Goal: Transaction & Acquisition: Purchase product/service

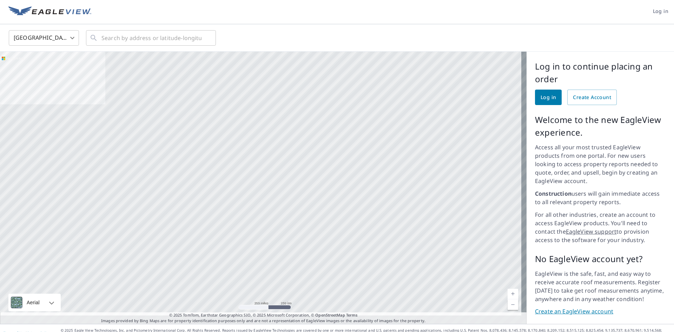
scroll to position [3, 0]
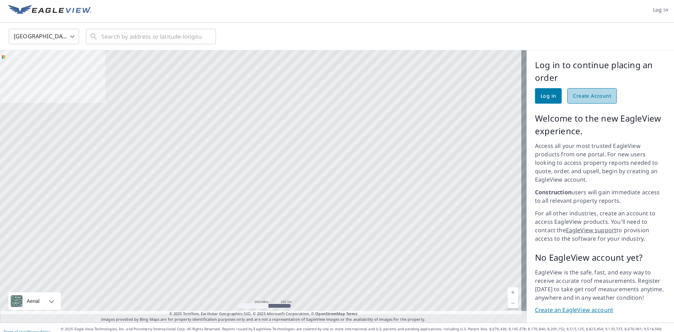
click at [593, 100] on span "Create Account" at bounding box center [592, 96] width 38 height 9
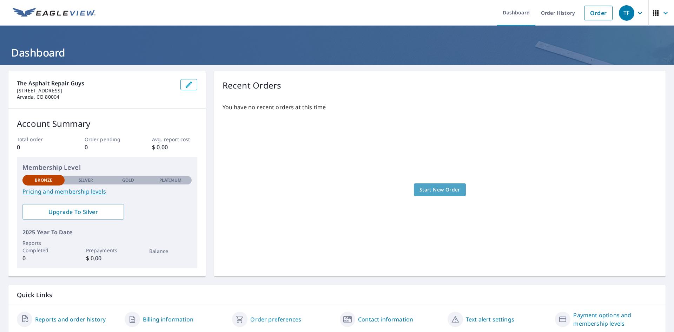
click at [440, 185] on span "Start New Order" at bounding box center [440, 189] width 41 height 9
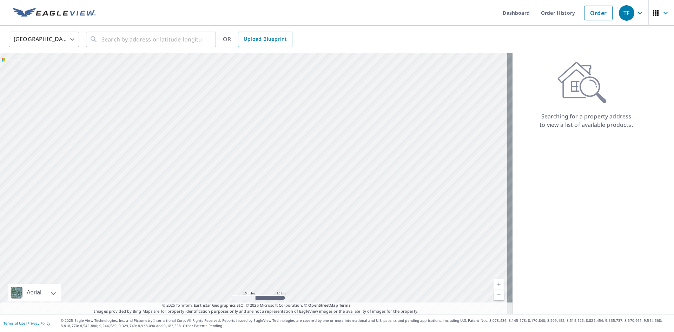
drag, startPoint x: 168, startPoint y: 166, endPoint x: 283, endPoint y: 177, distance: 115.4
click at [283, 177] on div at bounding box center [256, 183] width 513 height 261
drag, startPoint x: 210, startPoint y: 120, endPoint x: 312, endPoint y: 260, distance: 172.5
click at [315, 260] on div at bounding box center [256, 183] width 513 height 261
drag, startPoint x: 234, startPoint y: 130, endPoint x: 288, endPoint y: 179, distance: 73.1
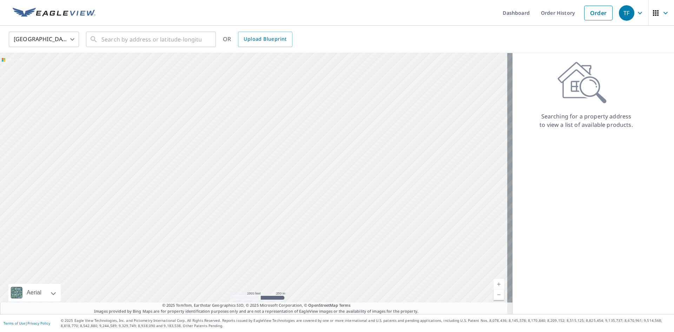
click at [288, 179] on div at bounding box center [256, 183] width 513 height 261
drag, startPoint x: 120, startPoint y: 135, endPoint x: 111, endPoint y: 95, distance: 41.6
click at [111, 95] on div at bounding box center [256, 183] width 513 height 261
drag, startPoint x: 277, startPoint y: 183, endPoint x: 200, endPoint y: 183, distance: 77.6
click at [200, 183] on div at bounding box center [256, 183] width 513 height 261
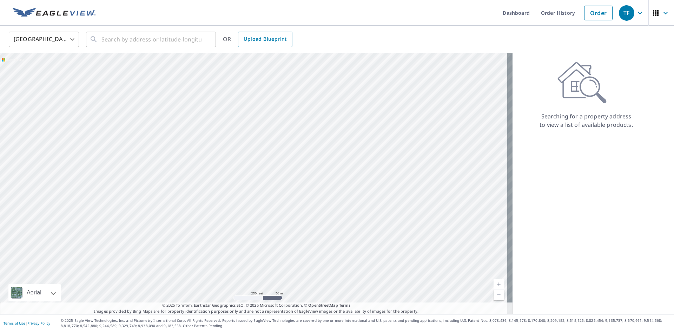
drag, startPoint x: 142, startPoint y: 223, endPoint x: 199, endPoint y: 241, distance: 59.7
click at [199, 241] on div at bounding box center [256, 183] width 513 height 261
click at [216, 197] on div at bounding box center [256, 183] width 513 height 261
click at [54, 43] on body "TF TF Dashboard Order History Order TF United States US ​ ​ OR Upload Blueprint…" at bounding box center [337, 166] width 674 height 332
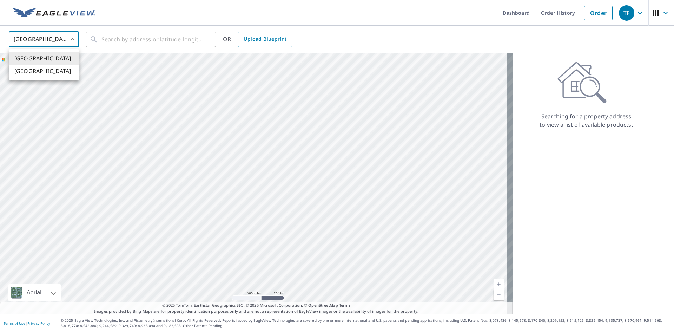
drag, startPoint x: 61, startPoint y: 41, endPoint x: 98, endPoint y: 36, distance: 36.5
click at [62, 41] on div at bounding box center [337, 166] width 674 height 332
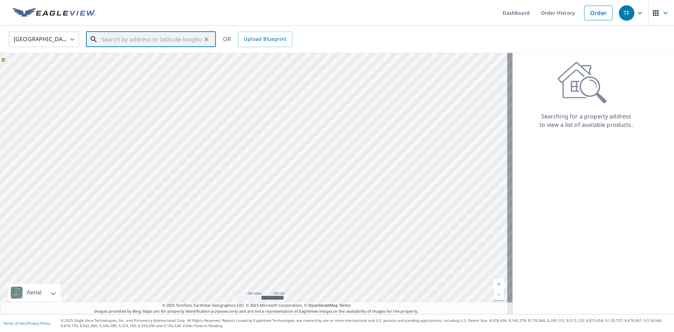
click at [109, 34] on input "text" at bounding box center [152, 40] width 100 height 20
click at [136, 72] on li "10743 W 62nd Pl Arvada, CO 80004" at bounding box center [151, 63] width 130 height 24
type input "10743 W 62nd Pl Arvada, CO 80004"
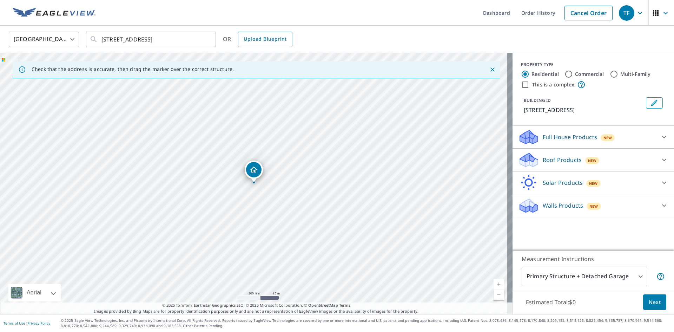
click at [572, 139] on p "Full House Products" at bounding box center [570, 137] width 54 height 8
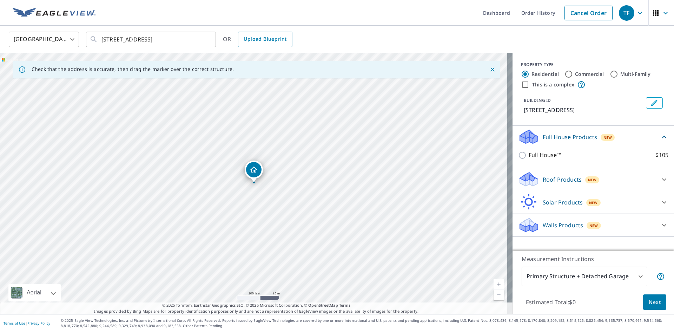
click at [565, 177] on p "Roof Products" at bounding box center [562, 179] width 39 height 8
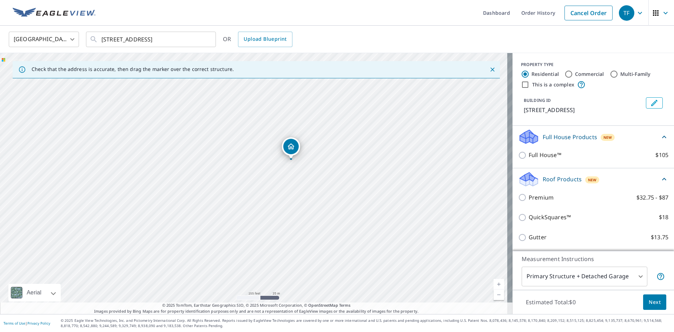
drag, startPoint x: 263, startPoint y: 133, endPoint x: 320, endPoint y: 158, distance: 61.5
click at [320, 158] on div "10743 W 62nd Pl Arvada, CO 80004" at bounding box center [256, 183] width 513 height 261
click at [208, 40] on icon "Clear" at bounding box center [206, 39] width 7 height 7
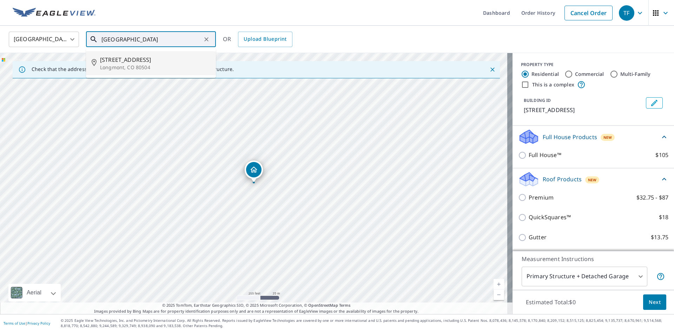
click at [132, 57] on span "3999 S Valley Dr" at bounding box center [155, 59] width 110 height 8
type input "3999 S Valley Dr Longmont, CO 80504"
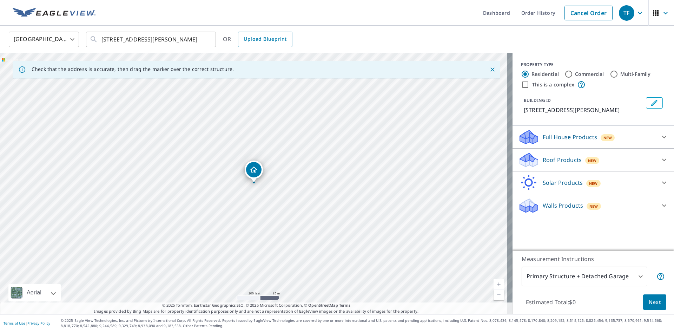
click at [614, 277] on body "TF TF Dashboard Order History Cancel Order TF United States US ​ 3999 S Valley …" at bounding box center [337, 166] width 674 height 332
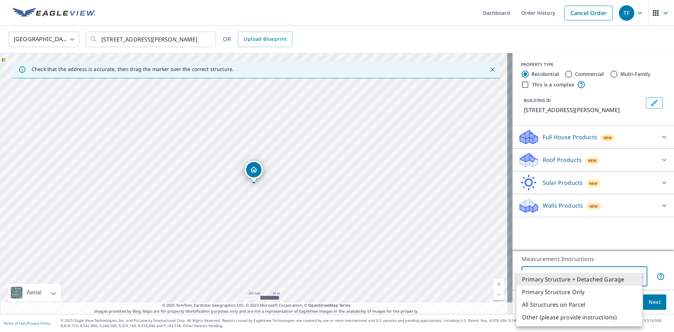
click at [566, 320] on li "Other (please provide instructions)" at bounding box center [580, 317] width 126 height 13
type input "5"
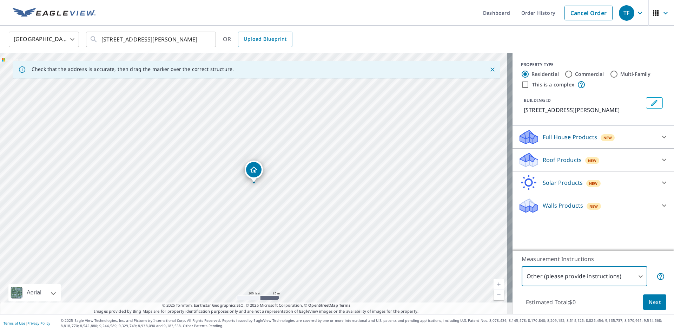
click at [489, 71] on icon "Close" at bounding box center [492, 69] width 7 height 7
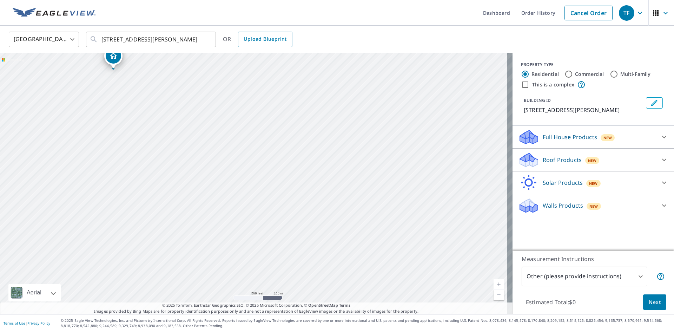
drag, startPoint x: 105, startPoint y: 137, endPoint x: 386, endPoint y: 216, distance: 291.4
click at [370, 202] on div "3999 S Valley Dr Mead, CO 80504" at bounding box center [256, 183] width 513 height 261
drag, startPoint x: 242, startPoint y: 137, endPoint x: 256, endPoint y: 249, distance: 112.2
click at [228, 332] on html "TF TF Dashboard Order History Cancel Order TF United States US ​ 3999 S Valley …" at bounding box center [337, 166] width 674 height 332
drag, startPoint x: 317, startPoint y: 128, endPoint x: 178, endPoint y: 321, distance: 238.6
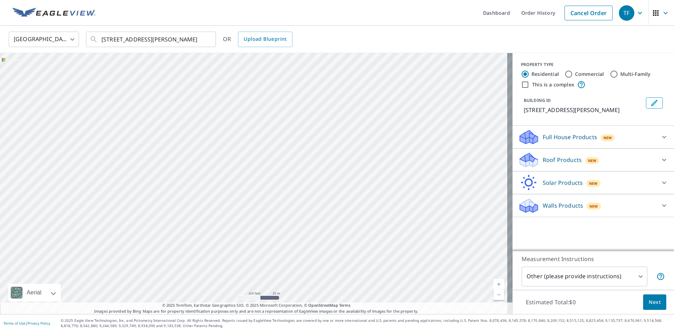
click at [178, 321] on div "Dashboard Order History Cancel Order TF United States US ​ 3999 S Valley Dr Lon…" at bounding box center [337, 166] width 674 height 332
click at [232, 228] on div "3999 S Valley Dr Mead, CO 80504" at bounding box center [256, 183] width 513 height 261
drag, startPoint x: 288, startPoint y: 97, endPoint x: 249, endPoint y: 217, distance: 126.0
click at [249, 217] on div "3999 S Valley Dr Mead, CO 80504" at bounding box center [256, 183] width 513 height 261
drag, startPoint x: 248, startPoint y: 156, endPoint x: 245, endPoint y: 185, distance: 28.9
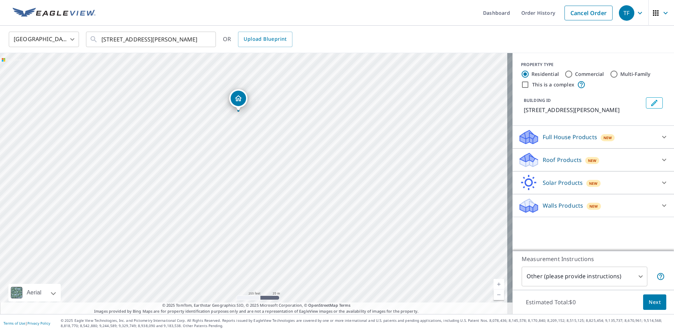
click at [245, 185] on div "3999 S Valley Dr Mead, CO 80504" at bounding box center [256, 183] width 513 height 261
click at [231, 173] on div "3999 S Valley Dr Mead, CO 80504" at bounding box center [256, 183] width 513 height 261
drag, startPoint x: 234, startPoint y: 183, endPoint x: 243, endPoint y: 203, distance: 22.2
click at [243, 203] on div "3999 S Valley Dr Mead, CO 80504" at bounding box center [256, 183] width 513 height 261
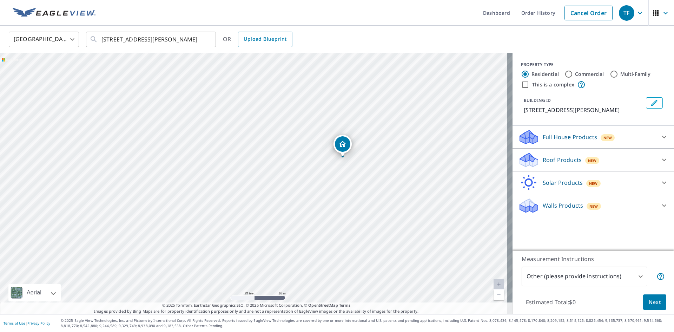
click at [346, 147] on icon "Dropped pin, building 1, Residential property, 3999 S Valley Dr Mead, CO 80504" at bounding box center [343, 144] width 8 height 8
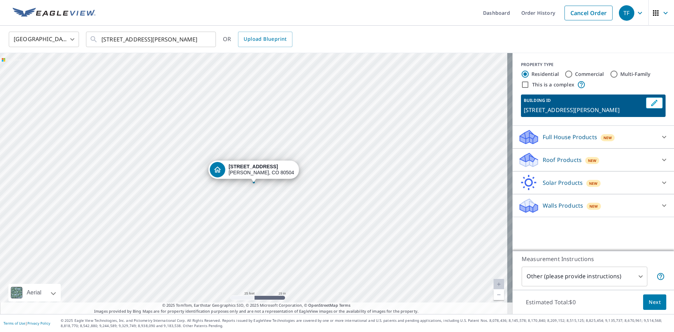
click at [590, 139] on p "Full House Products" at bounding box center [570, 137] width 54 height 8
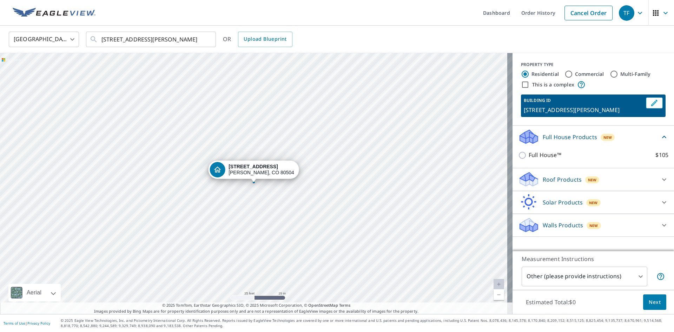
click at [569, 142] on div "Full House Products New" at bounding box center [589, 137] width 142 height 17
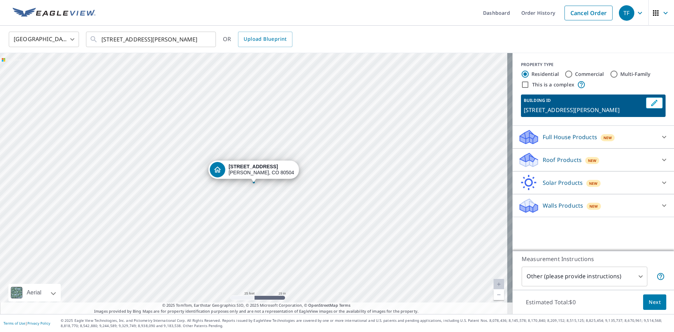
click at [565, 158] on p "Roof Products" at bounding box center [562, 160] width 39 height 8
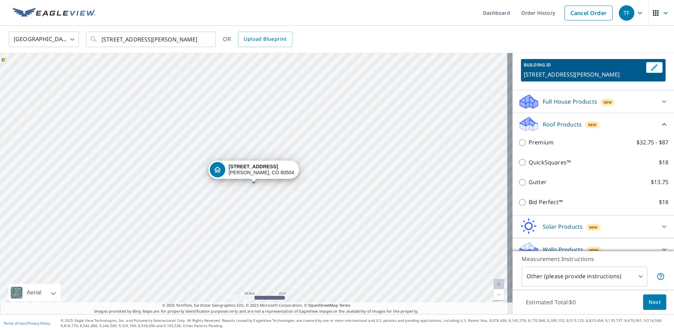
scroll to position [46, 0]
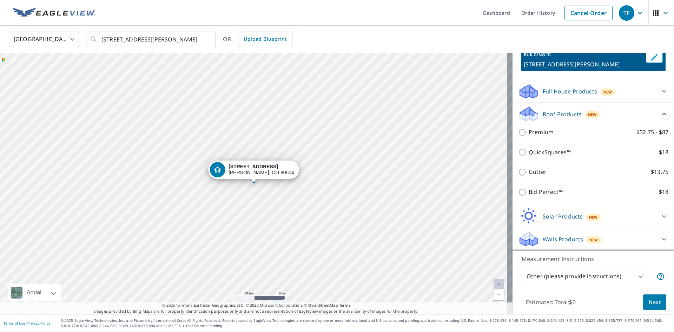
click at [551, 211] on div "Solar Products New" at bounding box center [587, 216] width 138 height 17
click at [547, 215] on p "Solar Products" at bounding box center [563, 216] width 40 height 8
click at [558, 243] on p "Walls Products" at bounding box center [563, 239] width 40 height 8
click at [560, 241] on p "Walls Products" at bounding box center [563, 239] width 40 height 8
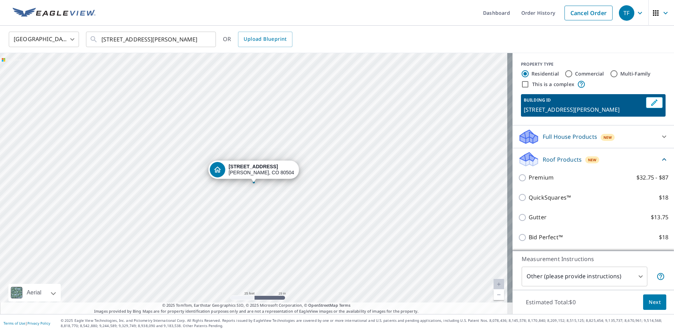
scroll to position [0, 0]
click at [565, 76] on input "Commercial" at bounding box center [569, 74] width 8 height 8
radio input "true"
type input "4"
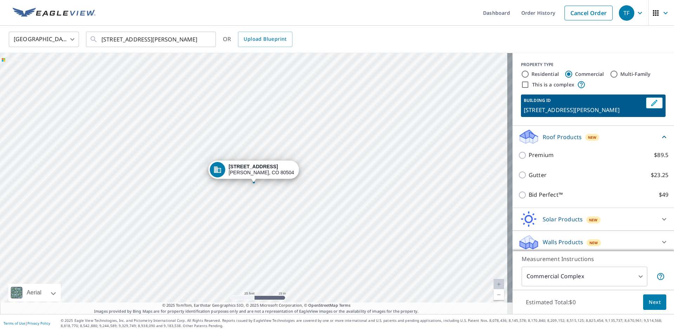
click at [545, 134] on p "Roof Products" at bounding box center [562, 137] width 39 height 8
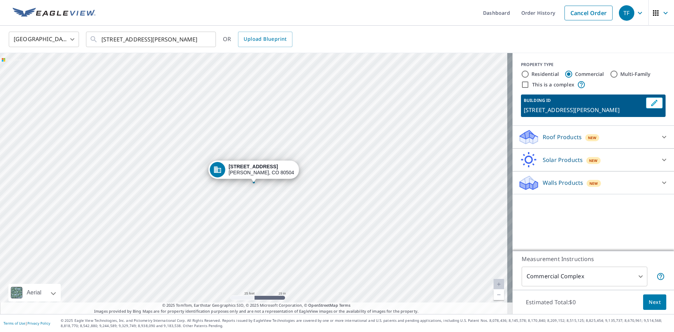
click at [610, 75] on input "Multi-Family" at bounding box center [614, 74] width 8 height 8
radio input "true"
type input "2"
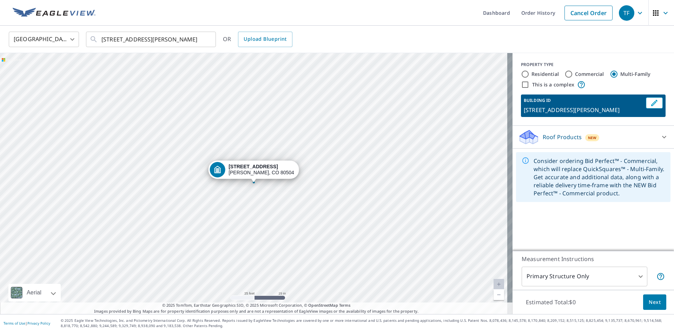
click at [565, 76] on input "Commercial" at bounding box center [569, 74] width 8 height 8
radio input "true"
type input "4"
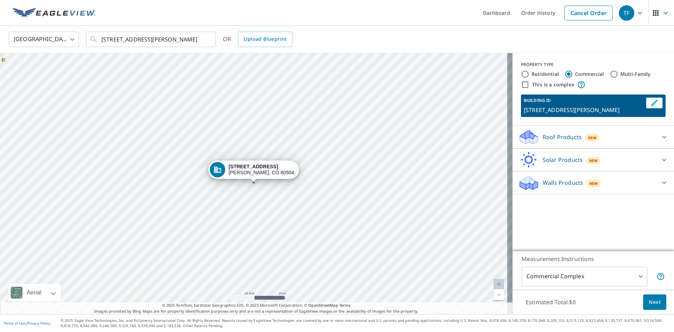
click at [521, 75] on input "Residential" at bounding box center [525, 74] width 8 height 8
radio input "true"
type input "1"
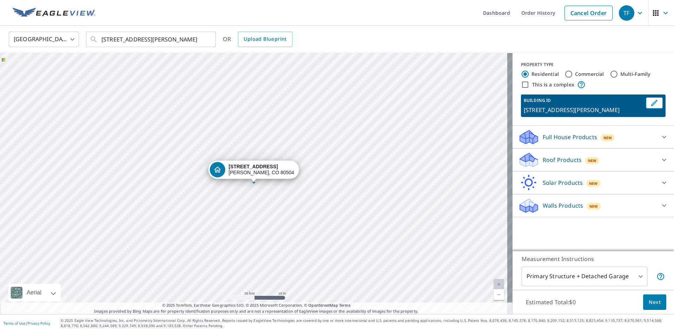
click at [565, 73] on input "Commercial" at bounding box center [569, 74] width 8 height 8
radio input "true"
type input "4"
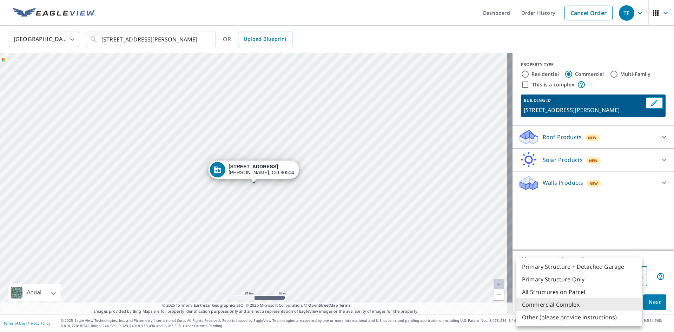
click at [558, 276] on body "TF TF Dashboard Order History Cancel Order TF United States US ​ 3999 S Valley …" at bounding box center [337, 166] width 674 height 332
click at [500, 281] on div at bounding box center [337, 166] width 674 height 332
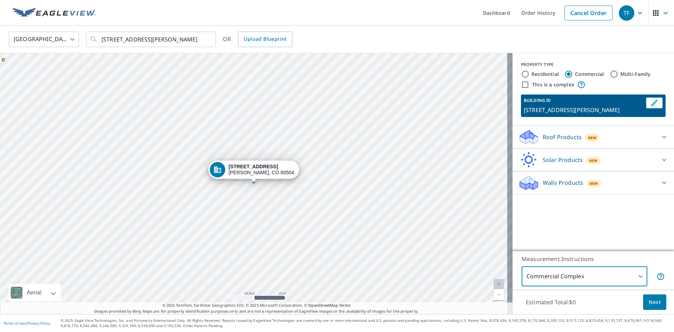
click at [521, 85] on input "This is a complex" at bounding box center [525, 84] width 8 height 8
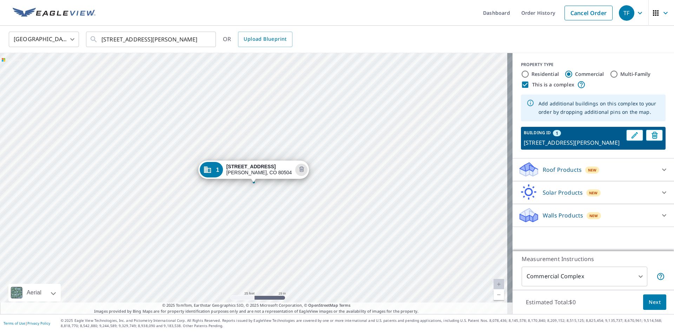
click at [521, 84] on input "This is a complex" at bounding box center [525, 84] width 8 height 8
checkbox input "false"
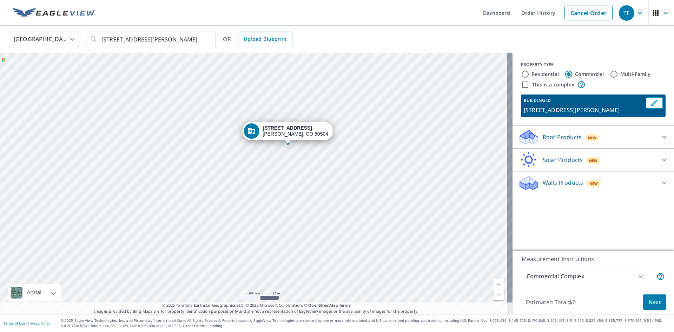
click at [336, 173] on div "3999 S Valley Dr Mead, CO 80504" at bounding box center [256, 183] width 513 height 261
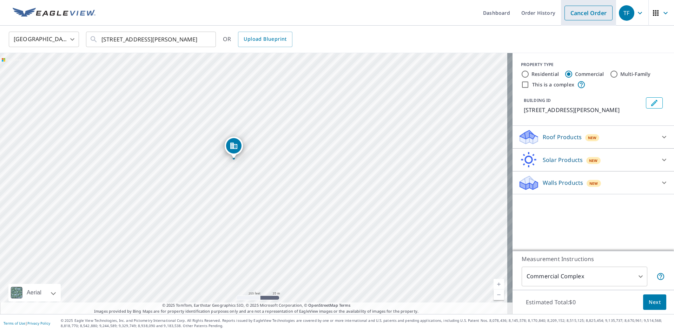
click at [582, 12] on link "Cancel Order" at bounding box center [589, 13] width 48 height 15
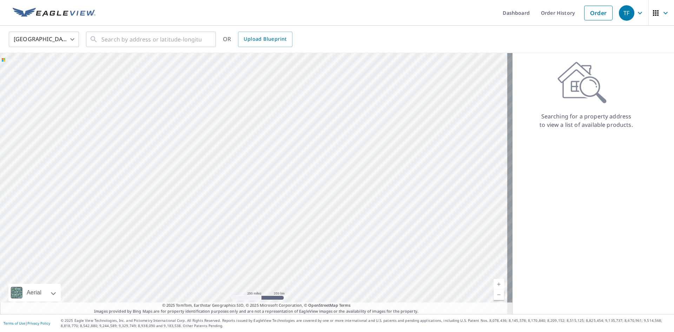
click at [51, 11] on img at bounding box center [54, 13] width 83 height 11
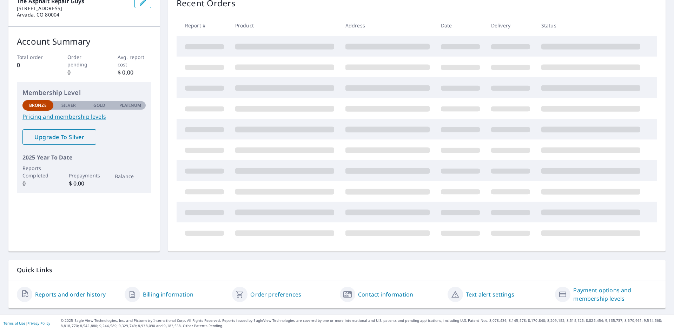
scroll to position [25, 0]
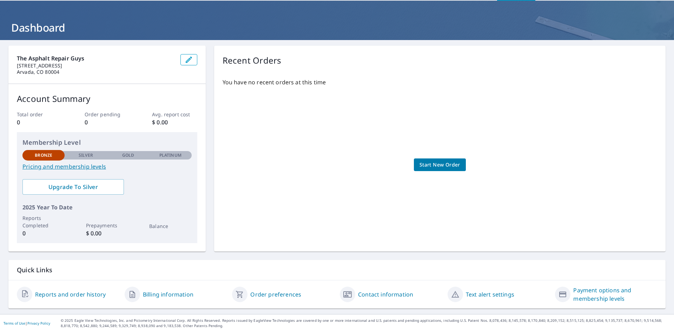
click at [68, 168] on link "Pricing and membership levels" at bounding box center [106, 166] width 169 height 8
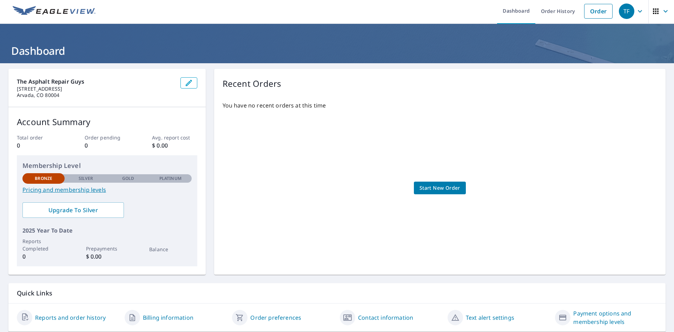
scroll to position [0, 0]
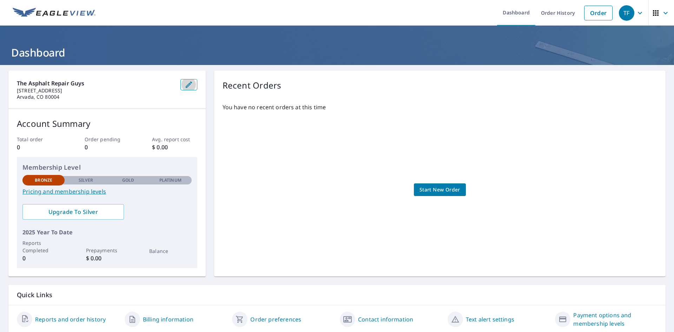
click at [183, 86] on button "button" at bounding box center [189, 84] width 17 height 11
click at [555, 18] on link "Order History" at bounding box center [558, 13] width 45 height 26
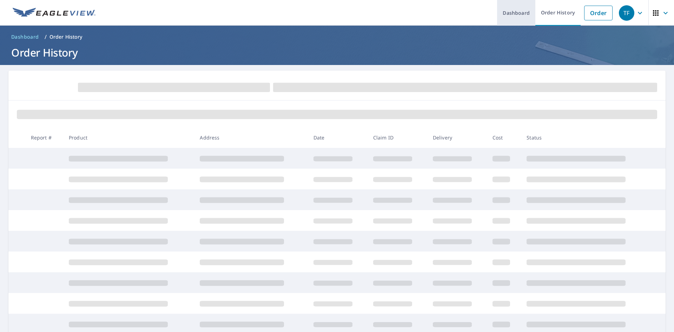
click at [526, 14] on link "Dashboard" at bounding box center [516, 13] width 38 height 26
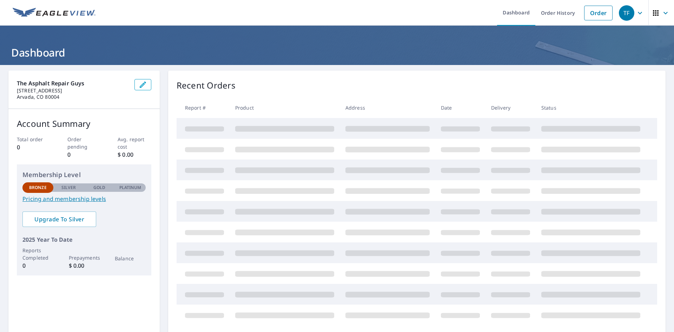
click at [655, 13] on icon "button" at bounding box center [656, 13] width 8 height 8
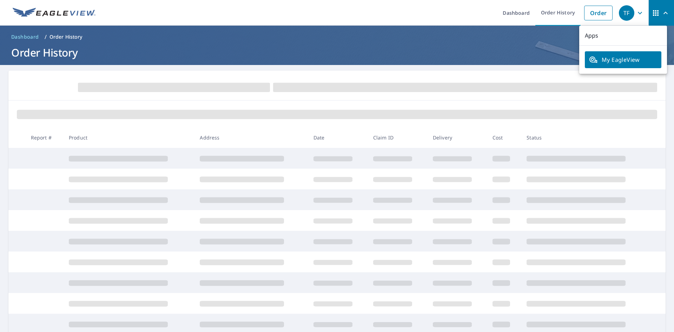
click at [633, 57] on span "My EagleView" at bounding box center [623, 59] width 68 height 8
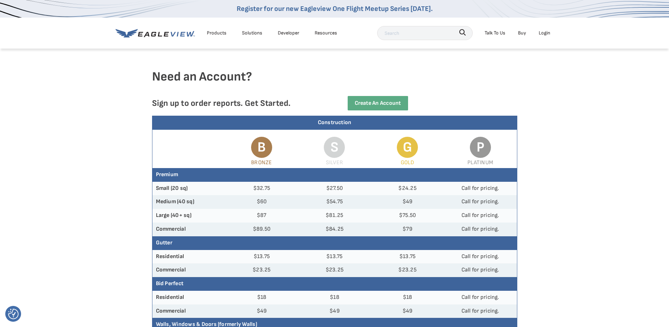
click at [257, 33] on div "Solutions" at bounding box center [252, 32] width 20 height 9
click at [175, 35] on icon at bounding box center [155, 33] width 79 height 9
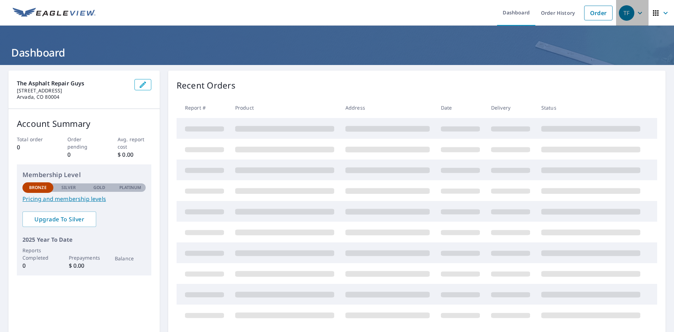
click at [630, 18] on span "TF" at bounding box center [632, 13] width 27 height 17
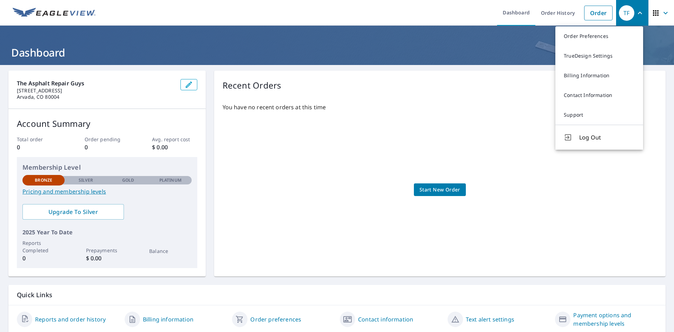
click at [625, 18] on div "TF" at bounding box center [626, 12] width 15 height 15
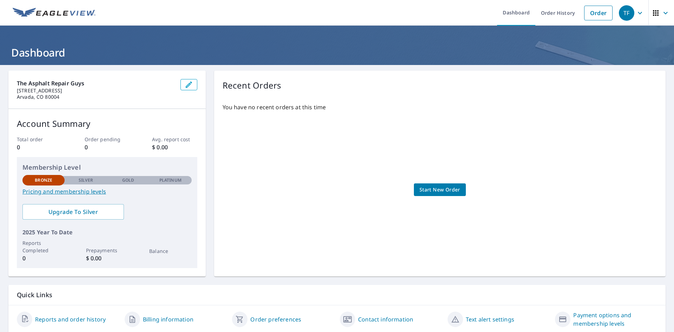
click at [182, 84] on button "button" at bounding box center [189, 84] width 17 height 11
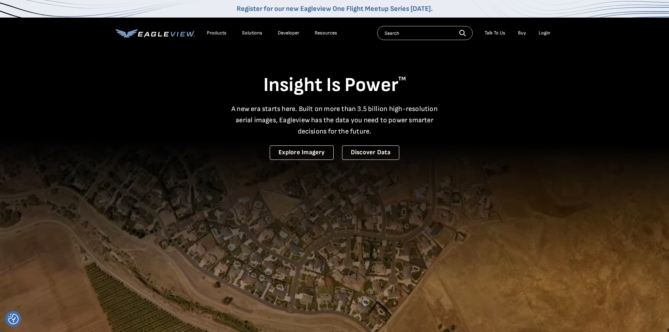
click at [250, 34] on div "Solutions" at bounding box center [252, 33] width 20 height 6
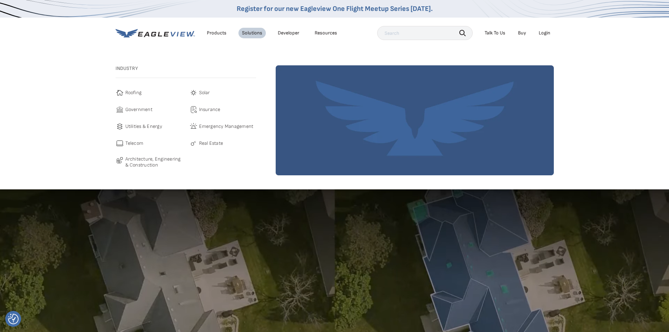
click at [290, 32] on link "Developer" at bounding box center [288, 33] width 21 height 6
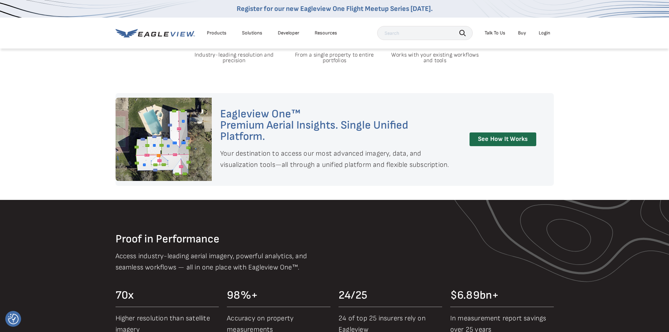
scroll to position [597, 0]
click at [493, 138] on link "See How It Works" at bounding box center [503, 139] width 67 height 14
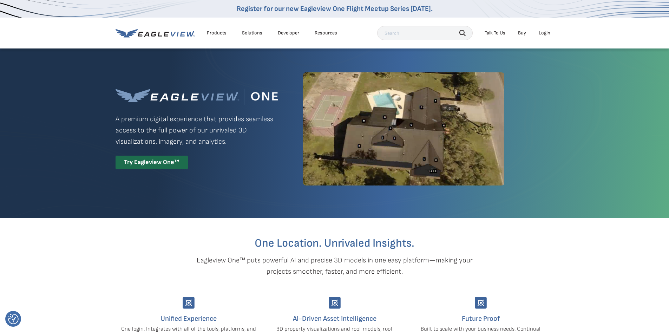
click at [211, 32] on div "Products" at bounding box center [217, 33] width 20 height 6
click at [157, 32] on icon at bounding box center [155, 33] width 79 height 9
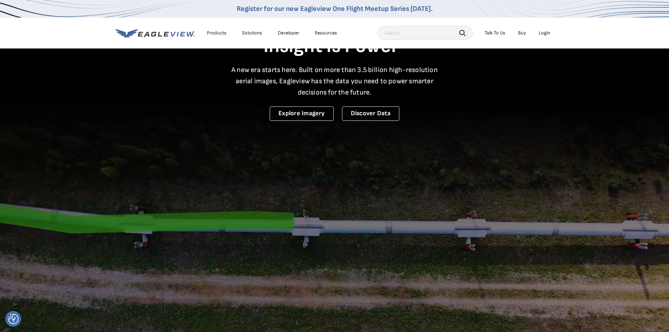
scroll to position [35, 0]
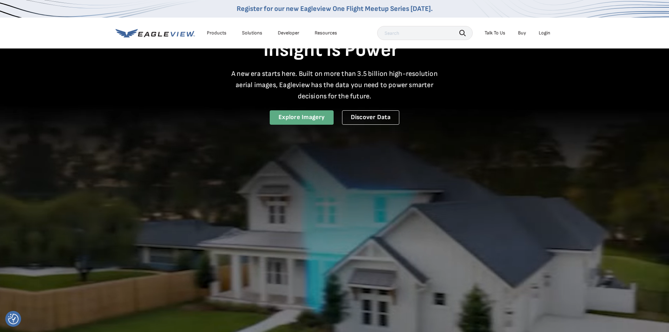
click at [303, 114] on link "Explore Imagery" at bounding box center [302, 117] width 64 height 14
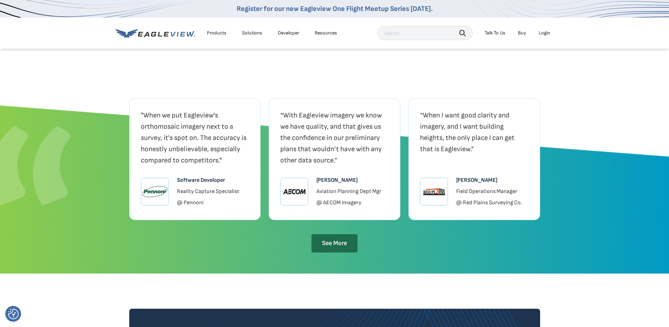
scroll to position [1440, 0]
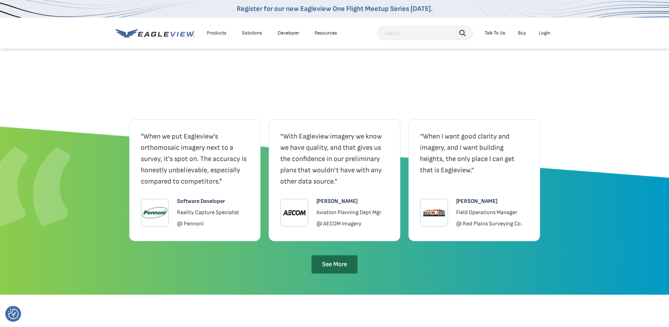
click at [545, 31] on div "Login" at bounding box center [545, 33] width 12 height 6
click at [543, 34] on div "Login" at bounding box center [545, 33] width 12 height 6
click at [544, 34] on div "Login" at bounding box center [545, 33] width 12 height 6
click at [521, 70] on link "Eagleview One™ * NEW *" at bounding box center [530, 69] width 48 height 8
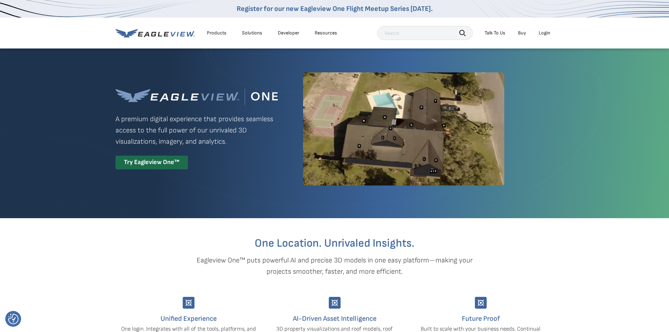
click at [545, 32] on div "Login" at bounding box center [545, 33] width 12 height 6
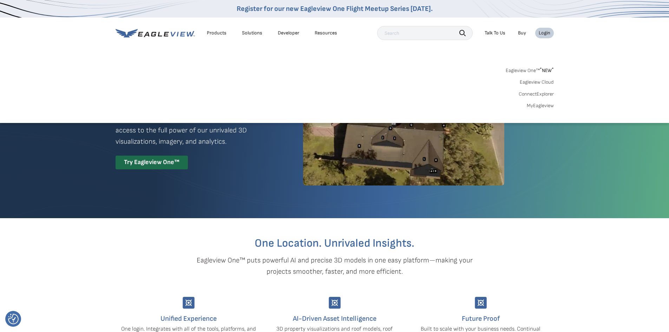
click at [538, 107] on link "MyEagleview" at bounding box center [540, 106] width 27 height 6
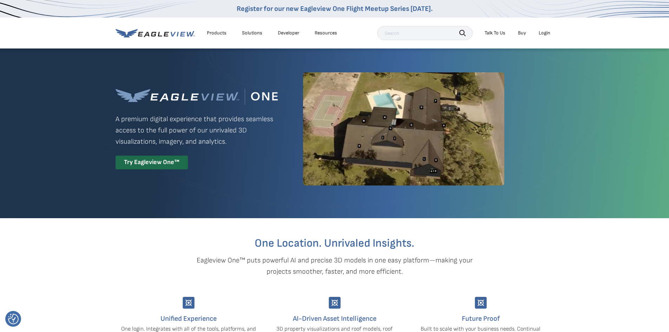
click at [135, 162] on div "Try Eagleview One™" at bounding box center [152, 163] width 72 height 14
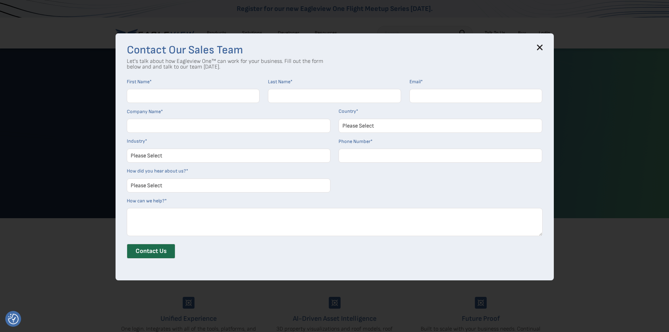
click at [533, 50] on h3 "Contact Our Sales Team" at bounding box center [335, 50] width 416 height 11
click at [541, 47] on icon at bounding box center [540, 48] width 6 height 6
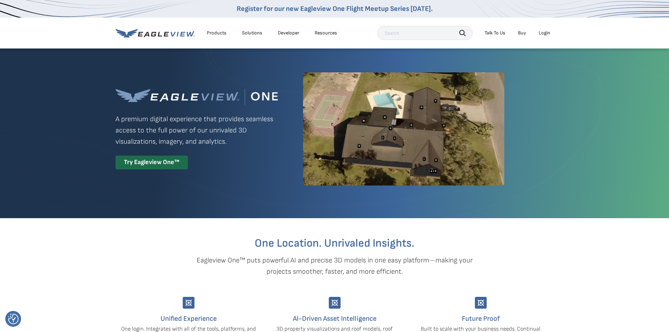
click at [219, 31] on div "Products" at bounding box center [217, 33] width 20 height 6
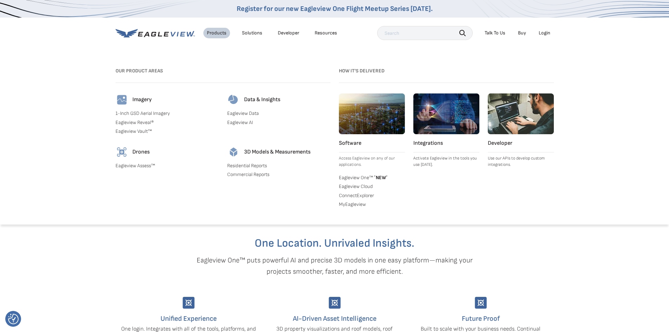
click at [137, 114] on link "1-Inch GSD Aerial Imagery" at bounding box center [167, 113] width 103 height 6
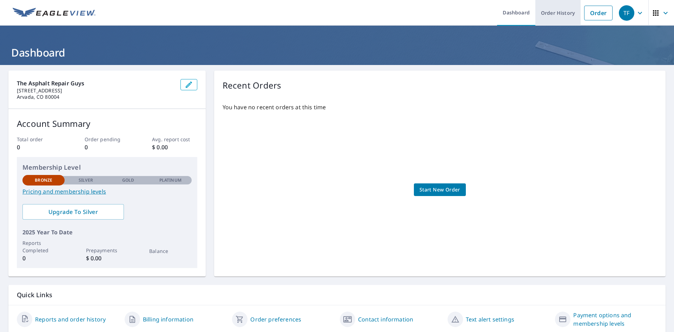
click at [536, 15] on link "Order History" at bounding box center [558, 13] width 45 height 26
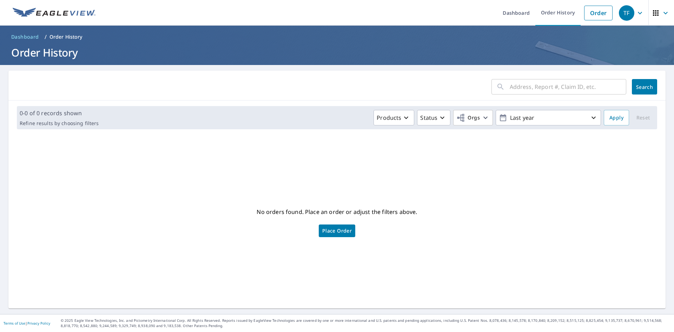
click at [655, 14] on span "button" at bounding box center [662, 13] width 20 height 17
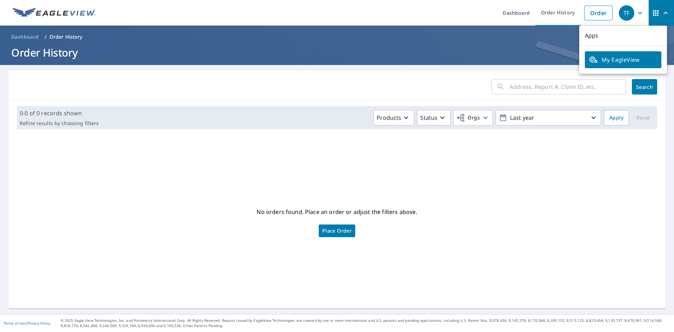
click at [662, 14] on icon "button" at bounding box center [666, 13] width 8 height 8
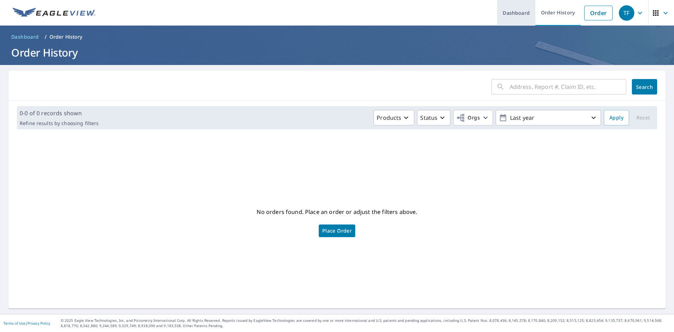
click at [504, 12] on link "Dashboard" at bounding box center [516, 13] width 38 height 26
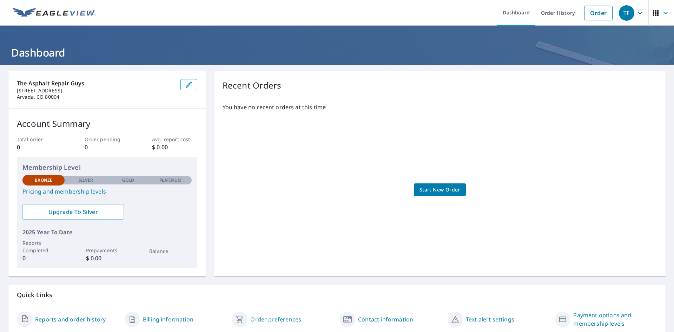
click at [433, 190] on span "Start New Order" at bounding box center [440, 189] width 41 height 9
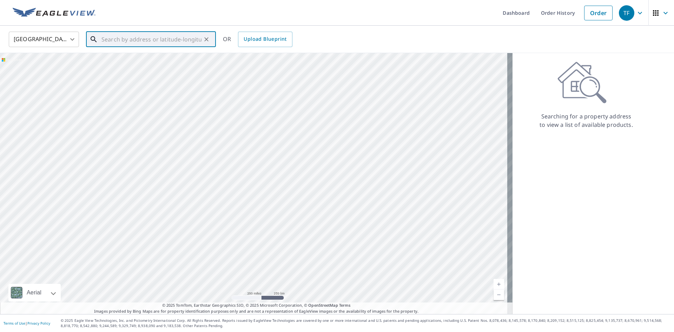
click at [154, 39] on input "text" at bounding box center [152, 40] width 100 height 20
type input "[STREET_ADDRESS][PERSON_NAME]"
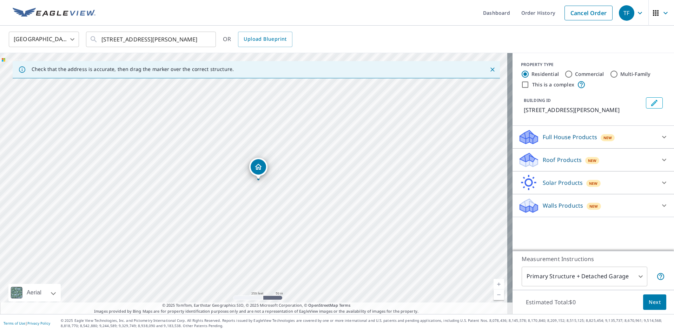
drag, startPoint x: 256, startPoint y: 168, endPoint x: 261, endPoint y: 165, distance: 5.4
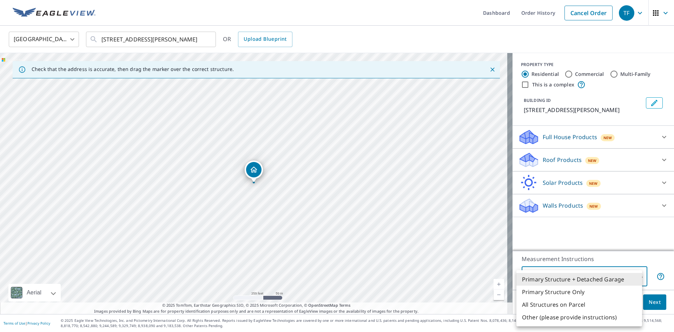
click at [592, 273] on body "TF TF Dashboard Order History Cancel Order TF [GEOGRAPHIC_DATA] [GEOGRAPHIC_DAT…" at bounding box center [337, 166] width 674 height 332
click at [586, 91] on div at bounding box center [337, 166] width 674 height 332
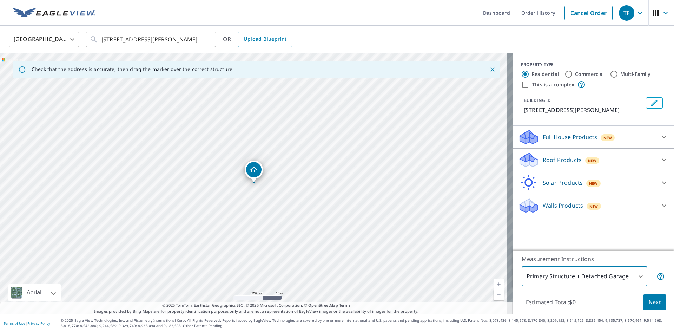
click at [522, 85] on input "This is a complex" at bounding box center [525, 84] width 8 height 8
checkbox input "true"
radio input "false"
radio input "true"
type input "4"
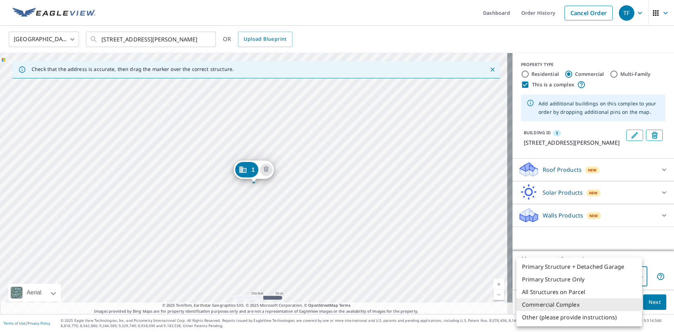
click at [635, 273] on body "TF TF Dashboard Order History Cancel Order TF [GEOGRAPHIC_DATA] [GEOGRAPHIC_DAT…" at bounding box center [337, 166] width 674 height 332
click at [654, 241] on div at bounding box center [337, 166] width 674 height 332
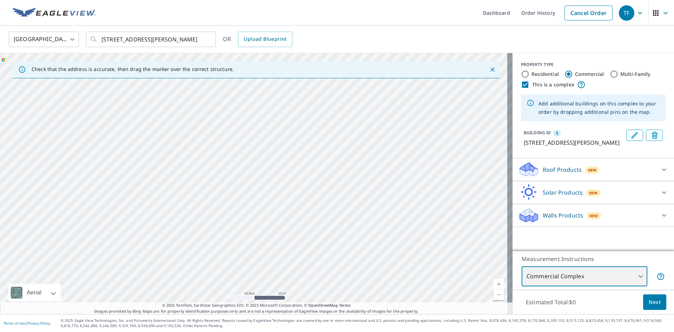
drag, startPoint x: 232, startPoint y: 214, endPoint x: 288, endPoint y: 253, distance: 68.5
click at [288, 253] on div "1 [STREET_ADDRESS][PERSON_NAME]" at bounding box center [256, 183] width 513 height 261
drag, startPoint x: 358, startPoint y: 202, endPoint x: 293, endPoint y: 261, distance: 88.0
click at [293, 261] on div "1 [STREET_ADDRESS][PERSON_NAME]" at bounding box center [256, 183] width 513 height 261
drag, startPoint x: 336, startPoint y: 194, endPoint x: 344, endPoint y: 285, distance: 91.7
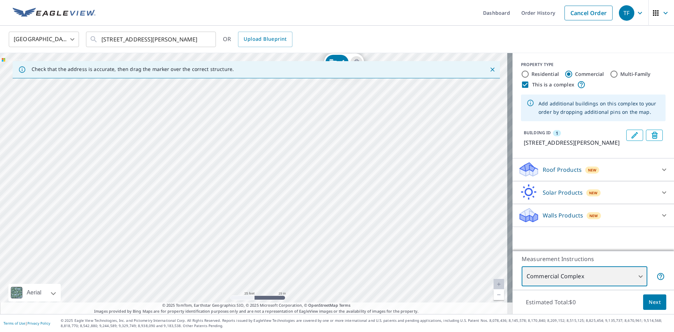
click at [343, 285] on div "1 [STREET_ADDRESS][PERSON_NAME]" at bounding box center [256, 183] width 513 height 261
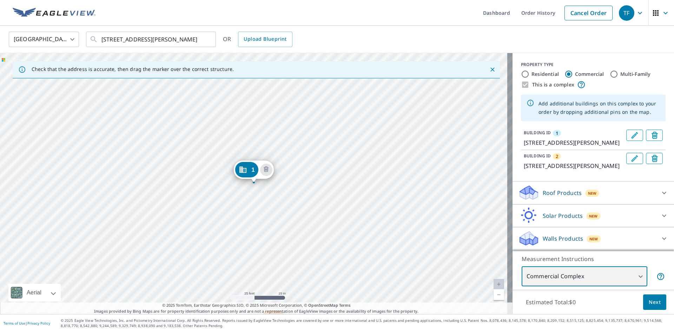
drag, startPoint x: 373, startPoint y: 256, endPoint x: 314, endPoint y: 263, distance: 59.8
click at [314, 264] on div "2 [STREET_ADDRESS][PERSON_NAME] 1 [STREET_ADDRESS][PERSON_NAME]" at bounding box center [256, 183] width 513 height 261
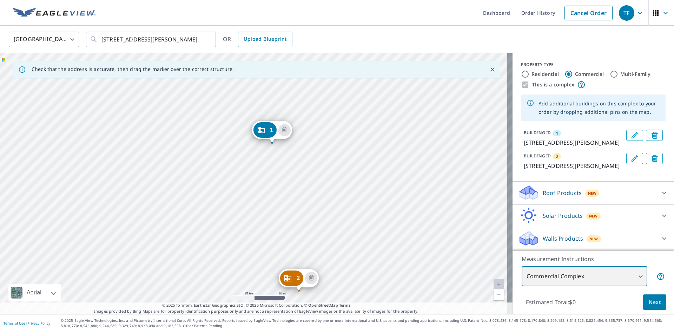
drag, startPoint x: 348, startPoint y: 224, endPoint x: 373, endPoint y: 176, distance: 54.2
click at [373, 176] on div "2 [STREET_ADDRESS][PERSON_NAME] 1 [STREET_ADDRESS][PERSON_NAME]" at bounding box center [256, 183] width 513 height 261
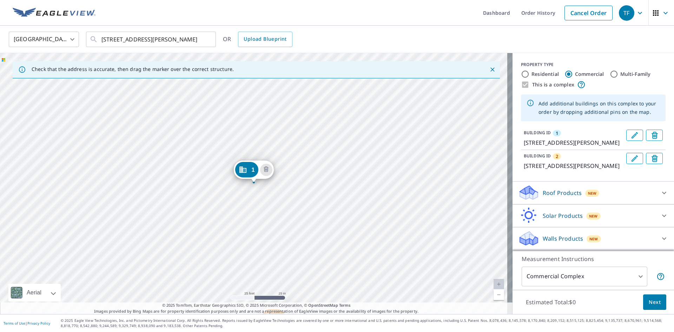
click at [245, 170] on icon "Dropped pin, building 1, Commercial property, 3993 S Valley Dr Mead, CO 80504" at bounding box center [242, 169] width 8 height 8
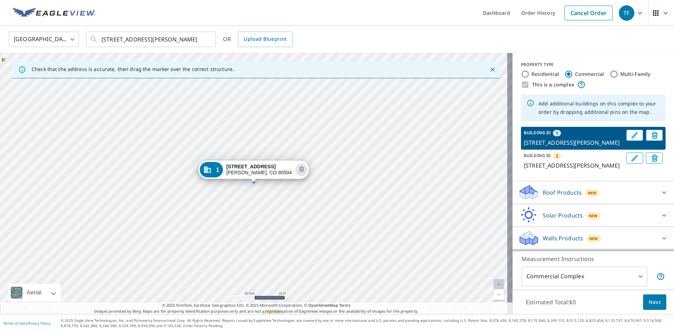
click at [491, 69] on icon "Close" at bounding box center [493, 69] width 4 height 4
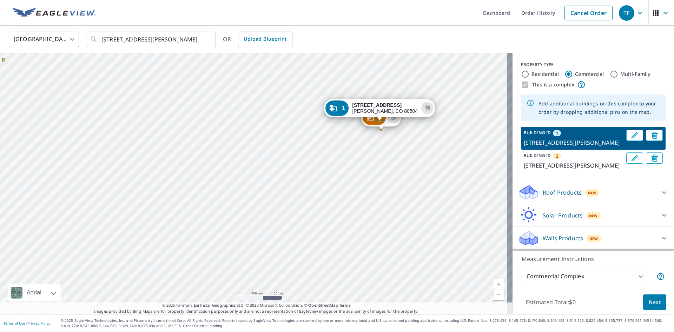
click at [394, 119] on div "1 [STREET_ADDRESS][PERSON_NAME]" at bounding box center [379, 110] width 111 height 22
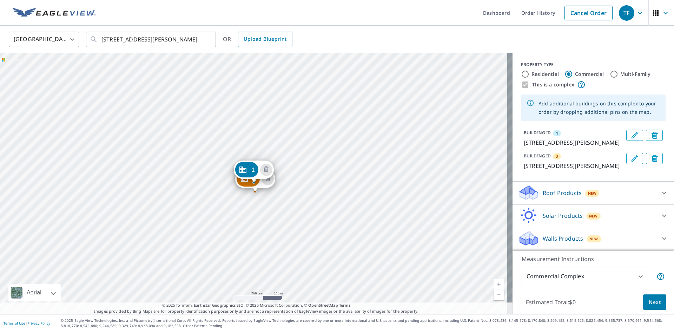
click at [270, 180] on div "1 [STREET_ADDRESS][PERSON_NAME]" at bounding box center [254, 172] width 40 height 22
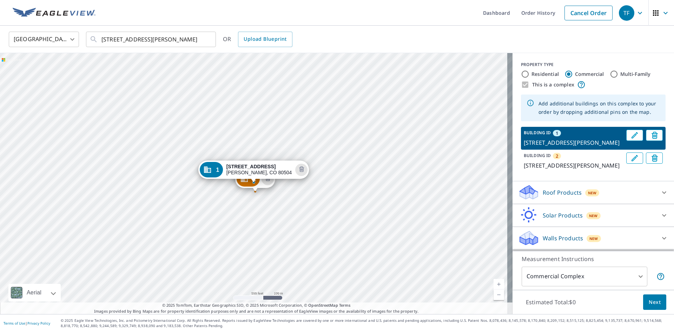
click at [270, 180] on div "1 [STREET_ADDRESS][PERSON_NAME]" at bounding box center [253, 172] width 111 height 22
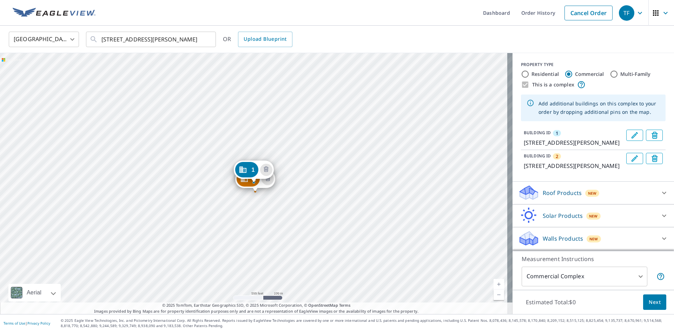
click at [247, 184] on div "2" at bounding box center [248, 178] width 23 height 15
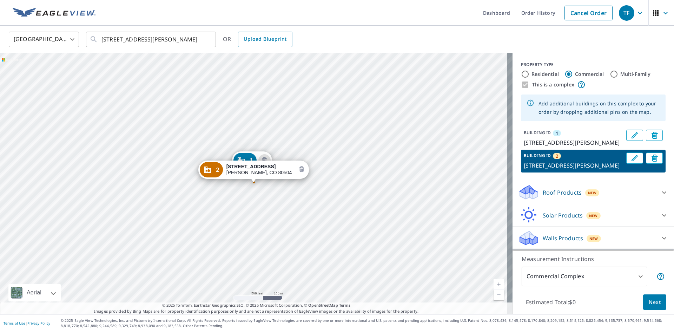
click at [301, 169] on icon "Delete building 2" at bounding box center [302, 170] width 2 height 2
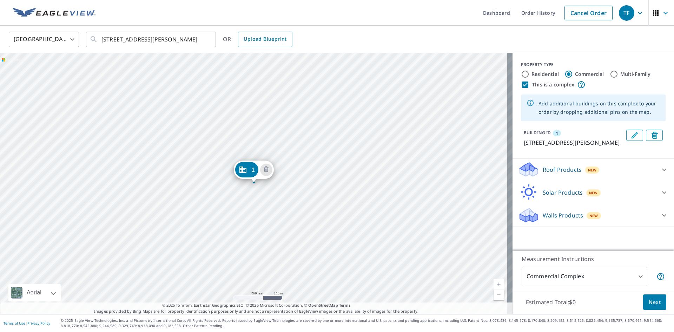
click at [251, 194] on div "1 [STREET_ADDRESS][PERSON_NAME]" at bounding box center [256, 183] width 513 height 261
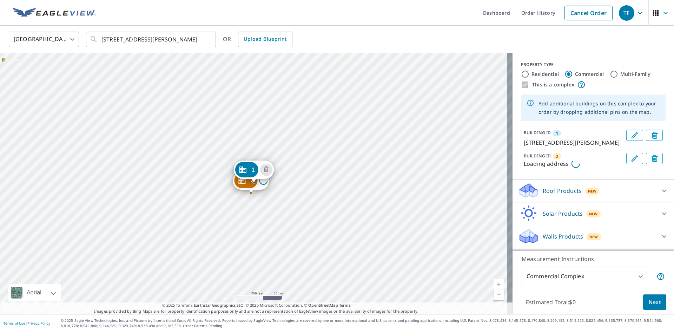
click at [251, 194] on div "2 Loading address [STREET_ADDRESS][PERSON_NAME]" at bounding box center [256, 183] width 513 height 261
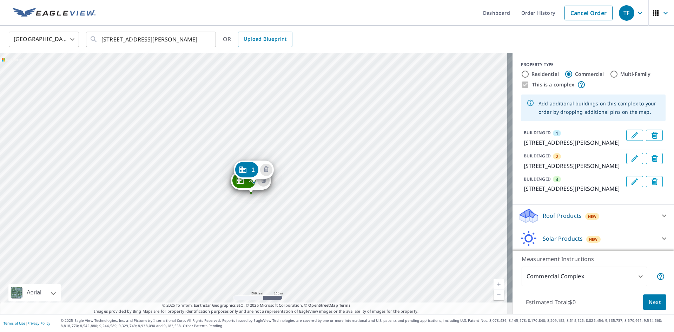
drag, startPoint x: 264, startPoint y: 194, endPoint x: 229, endPoint y: 190, distance: 35.0
click at [264, 194] on div "2 [STREET_ADDRESS][PERSON_NAME] 3 [STREET_ADDRESS][PERSON_NAME] [STREET_ADDRESS…" at bounding box center [256, 183] width 513 height 261
drag, startPoint x: 229, startPoint y: 190, endPoint x: 264, endPoint y: 183, distance: 35.9
click at [230, 189] on div "2 [STREET_ADDRESS][PERSON_NAME] 3 [STREET_ADDRESS][PERSON_NAME] [STREET_ADDRESS…" at bounding box center [256, 183] width 513 height 261
drag, startPoint x: 264, startPoint y: 183, endPoint x: 303, endPoint y: 174, distance: 39.3
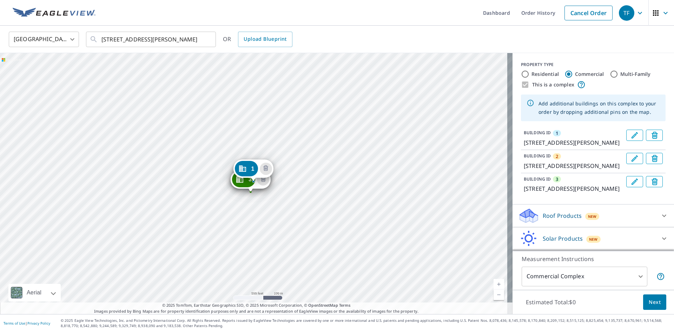
click at [299, 175] on div "2 [STREET_ADDRESS][PERSON_NAME] 3 [STREET_ADDRESS][PERSON_NAME] [STREET_ADDRESS…" at bounding box center [256, 183] width 513 height 261
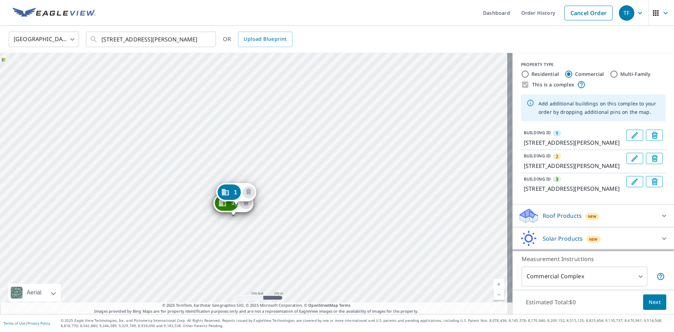
drag, startPoint x: 287, startPoint y: 198, endPoint x: 273, endPoint y: 205, distance: 15.4
click at [281, 203] on div "2 [STREET_ADDRESS][PERSON_NAME] 3 [STREET_ADDRESS][PERSON_NAME] [STREET_ADDRESS…" at bounding box center [256, 183] width 513 height 261
click at [237, 218] on div "3 [STREET_ADDRESS][PERSON_NAME]" at bounding box center [230, 208] width 40 height 22
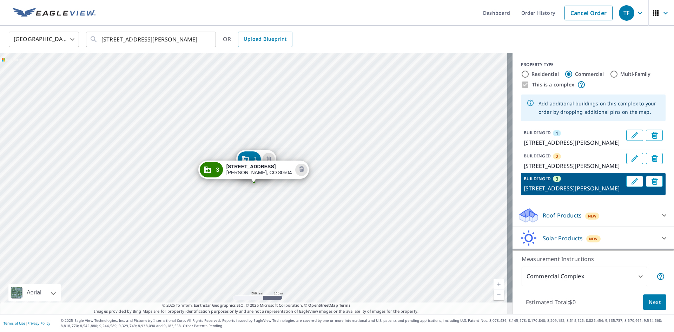
click at [237, 218] on div "1 [STREET_ADDRESS][PERSON_NAME] 2 [STREET_ADDRESS][PERSON_NAME] [STREET_ADDRESS…" at bounding box center [256, 183] width 513 height 261
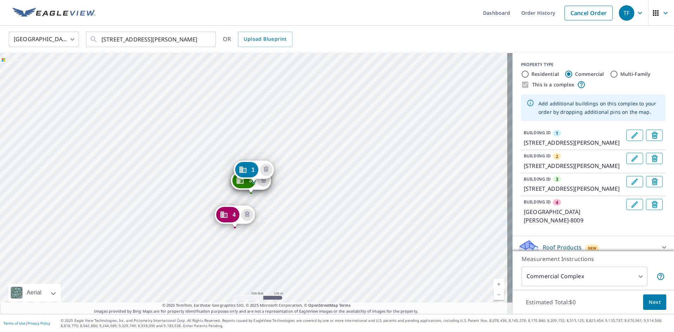
drag, startPoint x: 279, startPoint y: 188, endPoint x: 283, endPoint y: 184, distance: 5.7
click at [280, 188] on div "2 [STREET_ADDRESS][PERSON_NAME] 3 [STREET_ADDRESS][PERSON_NAME] [STREET_ADDRESS…" at bounding box center [256, 183] width 513 height 261
click at [286, 179] on div "2 [STREET_ADDRESS][PERSON_NAME] 3 [STREET_ADDRESS][PERSON_NAME] [STREET_ADDRESS…" at bounding box center [256, 183] width 513 height 261
drag, startPoint x: 288, startPoint y: 170, endPoint x: 283, endPoint y: 153, distance: 17.1
click at [288, 162] on div "2 [STREET_ADDRESS][PERSON_NAME] 3 [STREET_ADDRESS][PERSON_NAME] [STREET_ADDRESS…" at bounding box center [256, 183] width 513 height 261
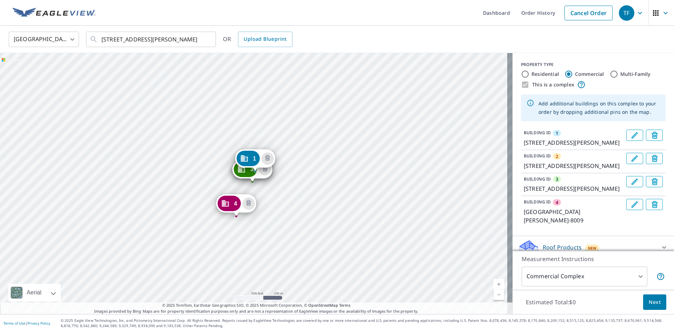
click at [240, 125] on div "2 [STREET_ADDRESS][PERSON_NAME] 3 [STREET_ADDRESS][PERSON_NAME] [STREET_ADDRESS…" at bounding box center [256, 183] width 513 height 261
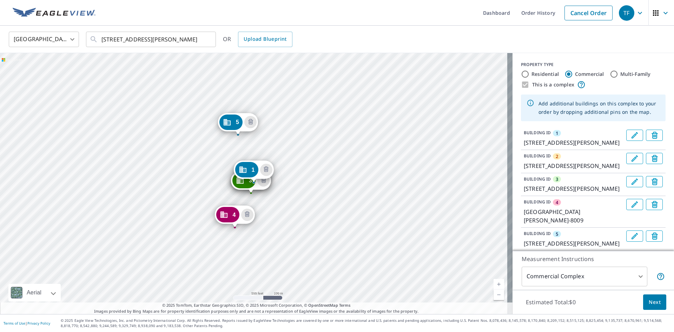
click at [228, 147] on div "2 [STREET_ADDRESS][PERSON_NAME] 3 [STREET_ADDRESS][PERSON_NAME] [STREET_ADDRESS…" at bounding box center [256, 183] width 513 height 261
click at [241, 132] on icon "Delete building 7" at bounding box center [241, 133] width 2 height 2
click at [239, 135] on icon "Delete building 6" at bounding box center [240, 133] width 5 height 6
click at [251, 125] on icon "Delete building 5" at bounding box center [251, 122] width 8 height 8
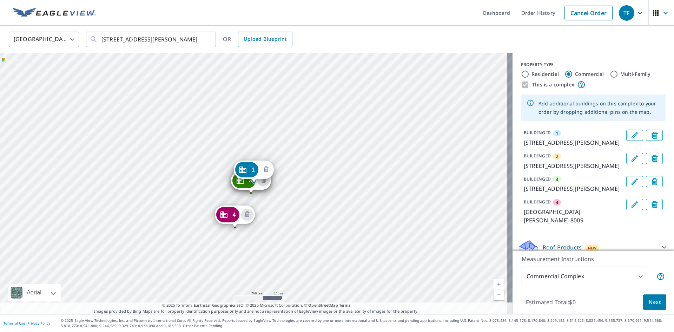
click at [267, 169] on icon "Delete building 1" at bounding box center [266, 170] width 2 height 2
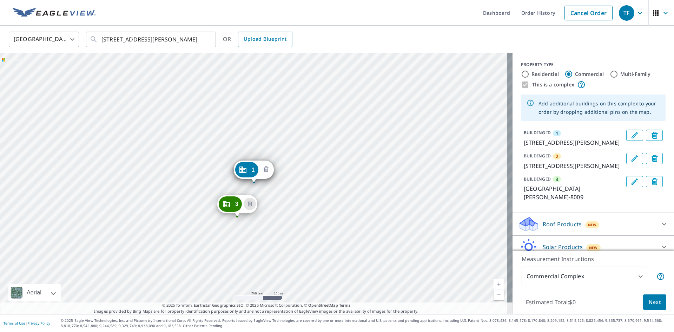
click at [267, 167] on icon "Delete building 1" at bounding box center [266, 169] width 8 height 8
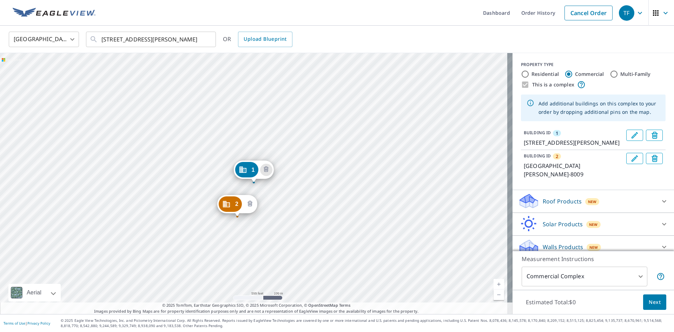
click at [250, 203] on icon "Delete building 2" at bounding box center [250, 204] width 8 height 8
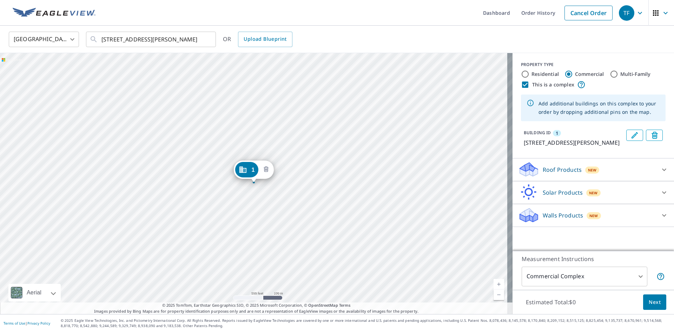
click at [265, 167] on icon "Delete building 1" at bounding box center [266, 169] width 5 height 6
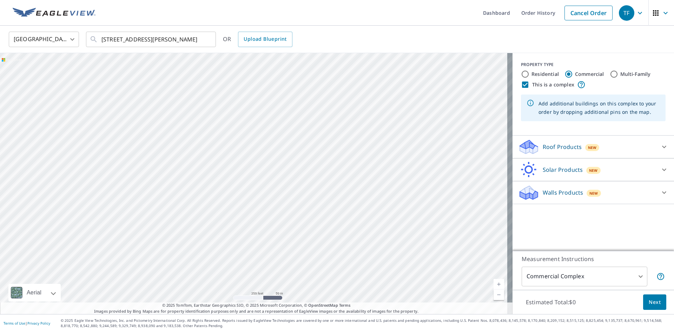
click at [365, 134] on div at bounding box center [256, 183] width 513 height 261
type input "[STREET_ADDRESS][PERSON_NAME]"
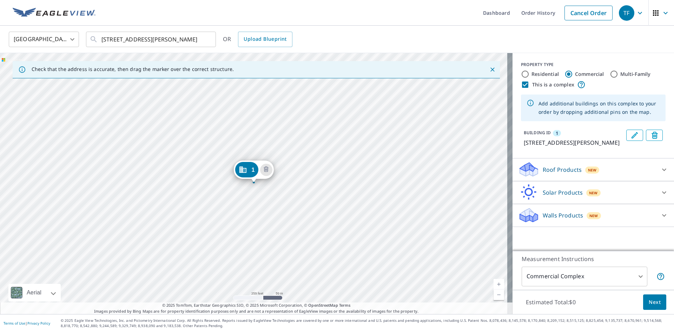
click at [266, 170] on icon "Delete building 1" at bounding box center [266, 170] width 2 height 2
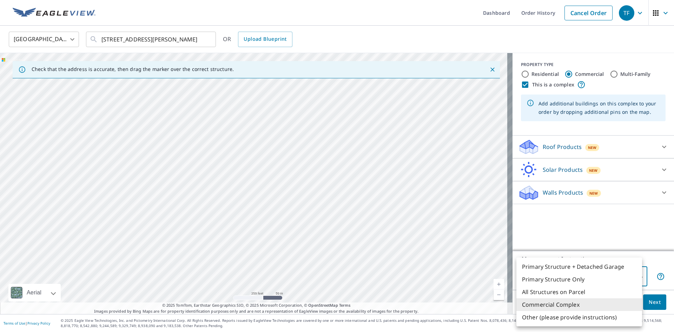
click at [568, 284] on body "TF TF Dashboard Order History Cancel Order TF [GEOGRAPHIC_DATA] [GEOGRAPHIC_DAT…" at bounding box center [337, 166] width 674 height 332
click at [548, 317] on li "Other (please provide instructions)" at bounding box center [580, 317] width 126 height 13
type input "5"
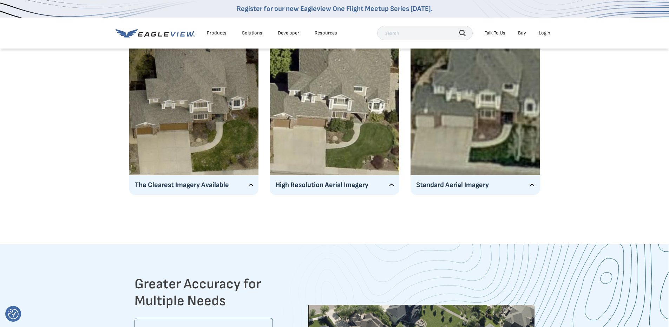
scroll to position [1194, 0]
click at [483, 188] on p "Standard Aerial Imagery" at bounding box center [475, 183] width 118 height 11
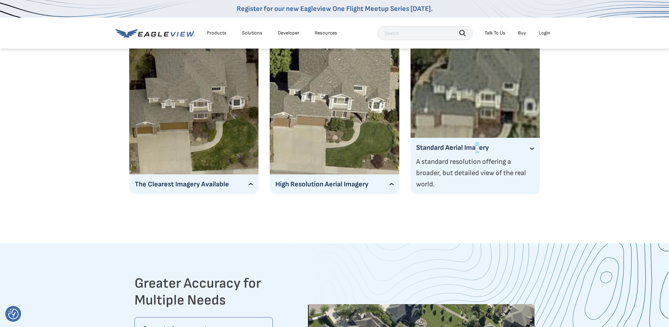
drag, startPoint x: 478, startPoint y: 152, endPoint x: 447, endPoint y: 167, distance: 34.4
click at [477, 153] on p "Standard Aerial Imagery" at bounding box center [475, 147] width 118 height 11
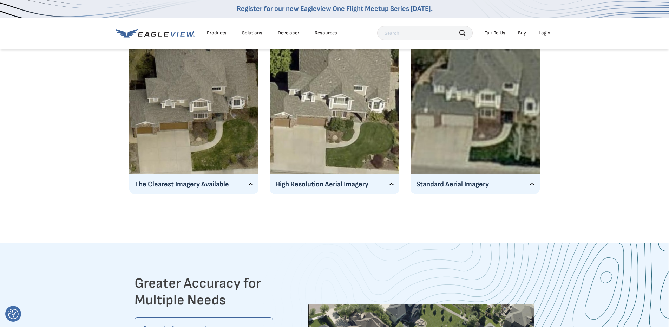
click at [302, 190] on div "High Resolution Aerial Imagery Very high-resolution aerial imagery that capture…" at bounding box center [335, 184] width 130 height 20
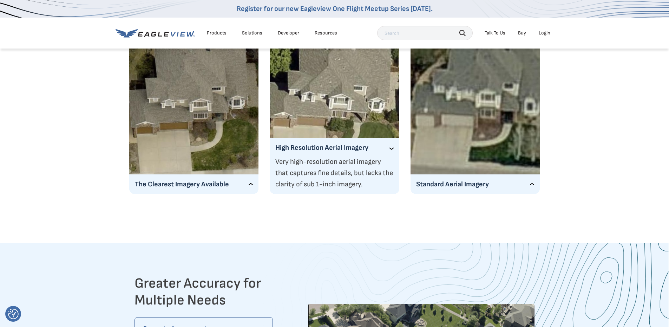
click at [357, 149] on p "High Resolution Aerial Imagery" at bounding box center [334, 147] width 118 height 11
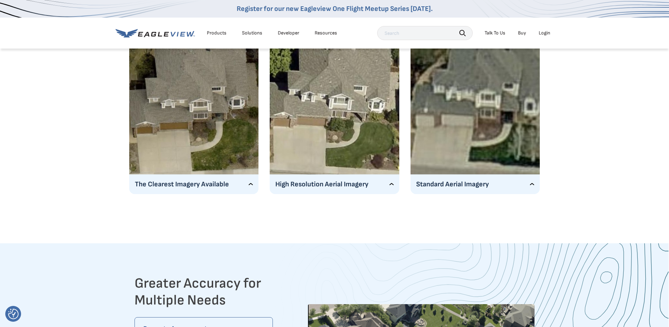
click at [240, 185] on p "The Clearest Imagery Available" at bounding box center [194, 183] width 118 height 11
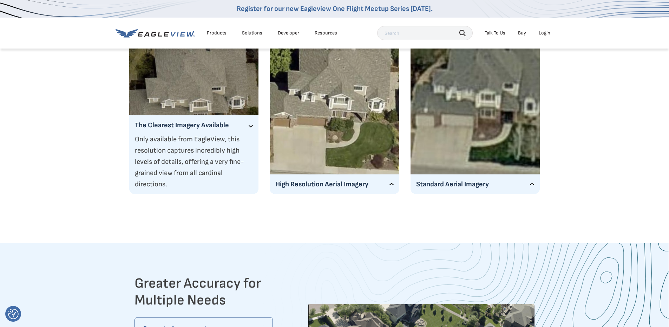
click at [229, 125] on p "The Clearest Imagery Available" at bounding box center [194, 124] width 118 height 11
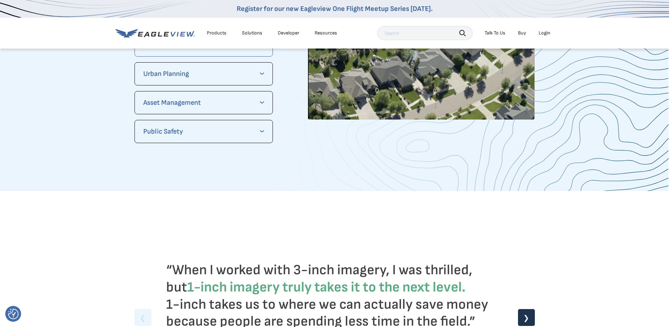
scroll to position [1510, 0]
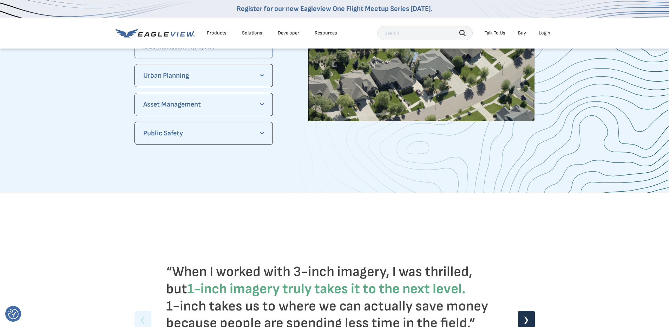
click at [195, 75] on p "Urban Planning" at bounding box center [203, 75] width 121 height 11
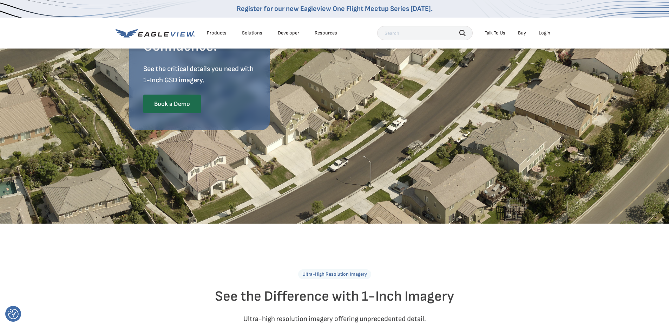
scroll to position [0, 0]
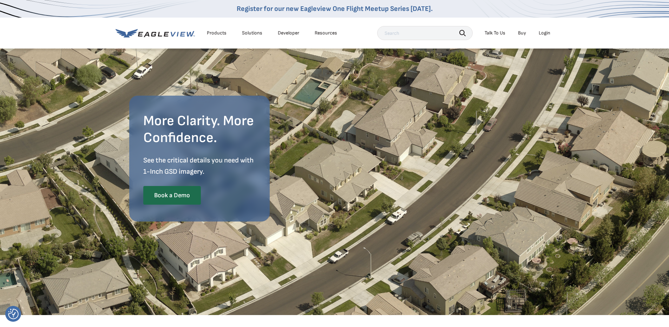
click at [216, 33] on div "Products" at bounding box center [217, 33] width 20 height 6
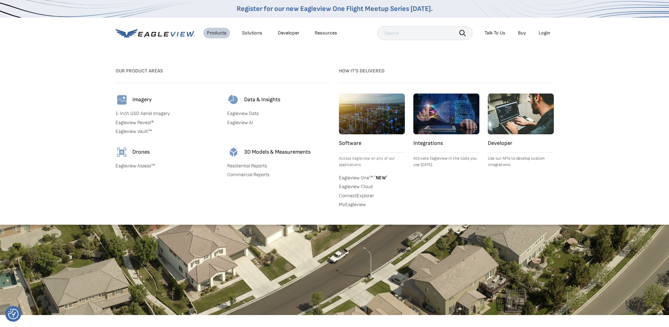
click at [130, 122] on link "Eagleview Reveal®" at bounding box center [167, 122] width 103 height 6
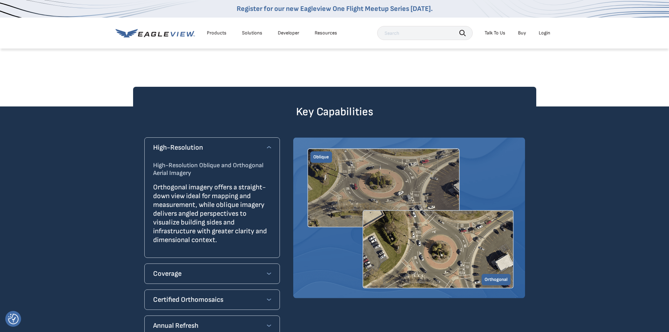
scroll to position [597, 0]
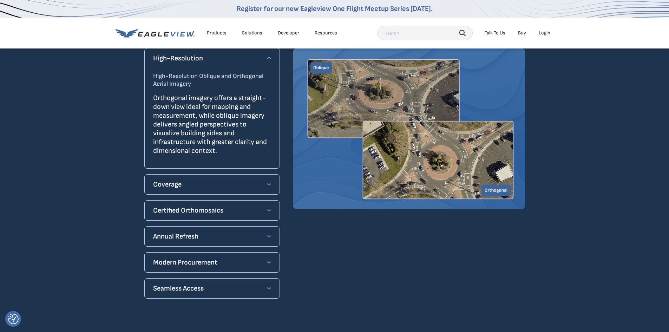
click at [185, 231] on h4 "Annual Refresh" at bounding box center [175, 236] width 45 height 11
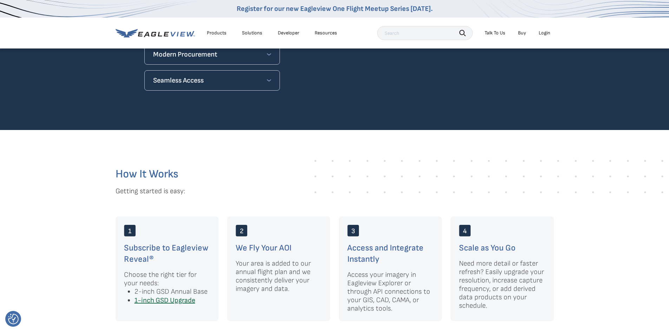
scroll to position [759, 0]
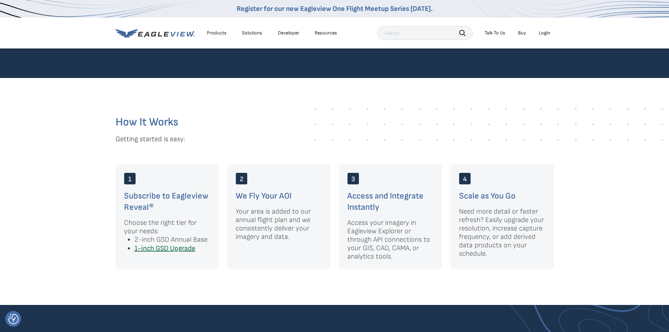
click at [265, 190] on h3 "We Fly Your AOI" at bounding box center [279, 195] width 86 height 11
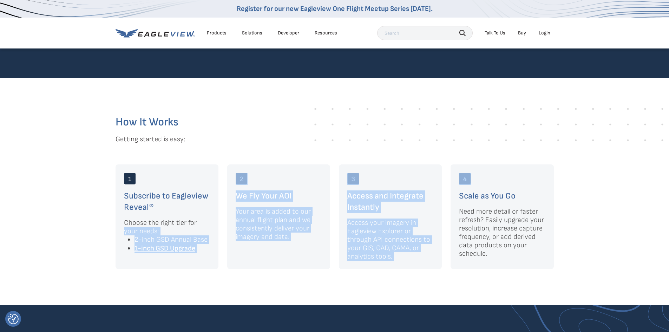
drag, startPoint x: 558, startPoint y: 167, endPoint x: 0, endPoint y: 218, distance: 560.2
click at [0, 218] on section "How It Works Getting started is easy: Subscribe to Eagleview Reveal® Choose the…" at bounding box center [334, 191] width 669 height 227
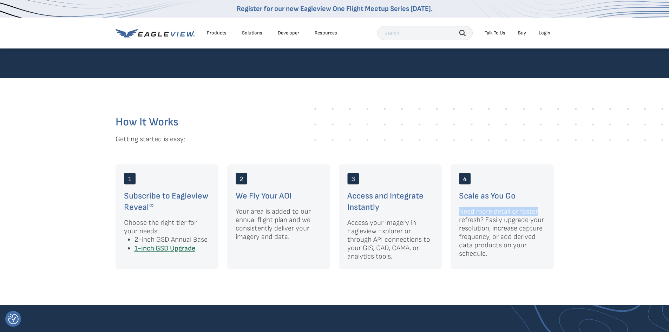
click at [622, 194] on section "How It Works Getting started is easy: Subscribe to Eagleview Reveal® Choose the…" at bounding box center [334, 191] width 669 height 227
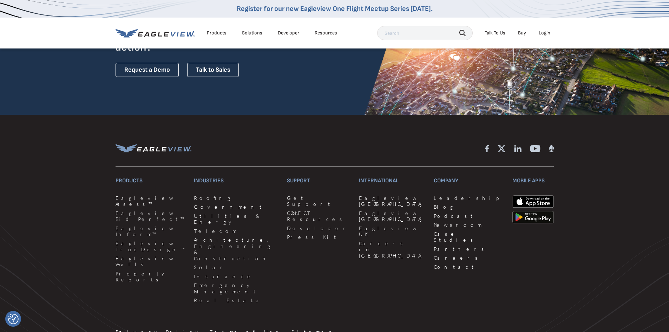
scroll to position [1567, 0]
click at [208, 236] on link "Architecture, Engineering & Construction" at bounding box center [236, 248] width 85 height 25
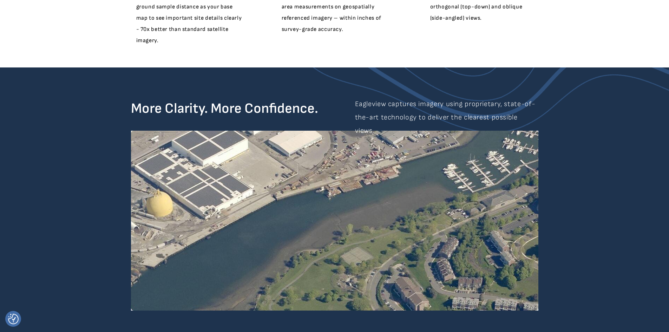
scroll to position [419, 0]
